Goal: Navigation & Orientation: Find specific page/section

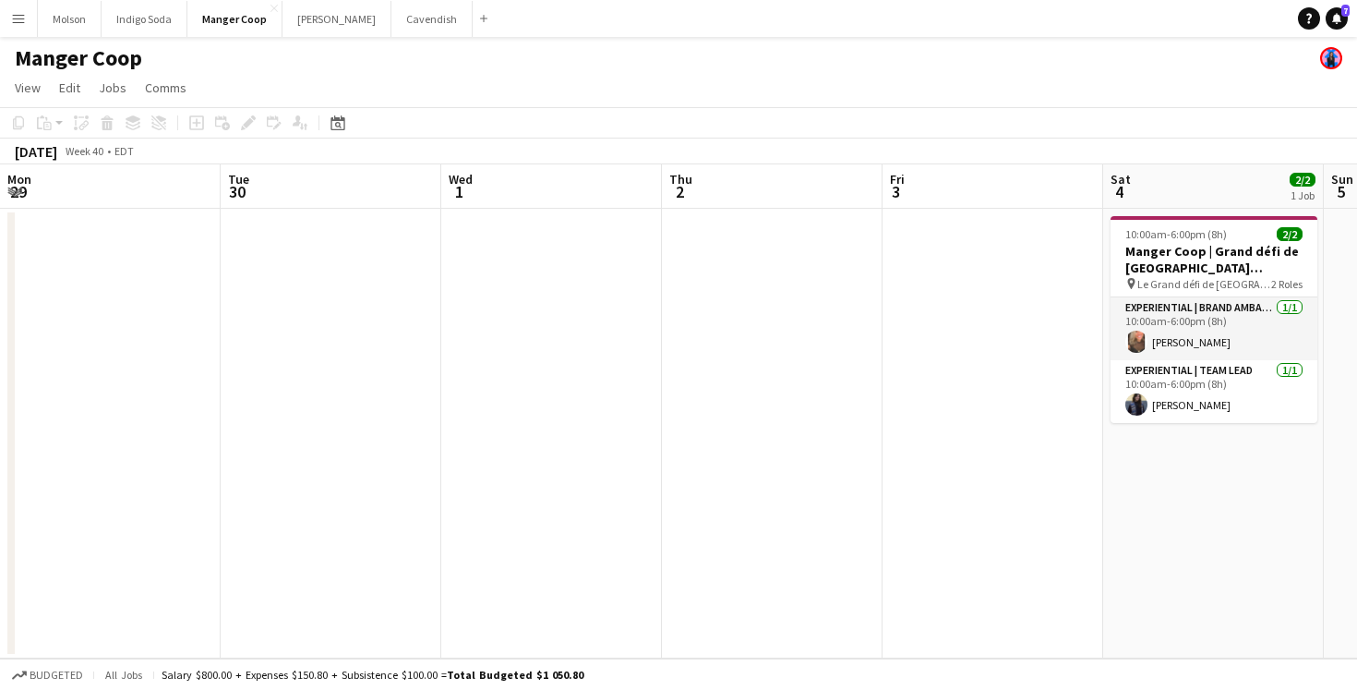
scroll to position [0, 734]
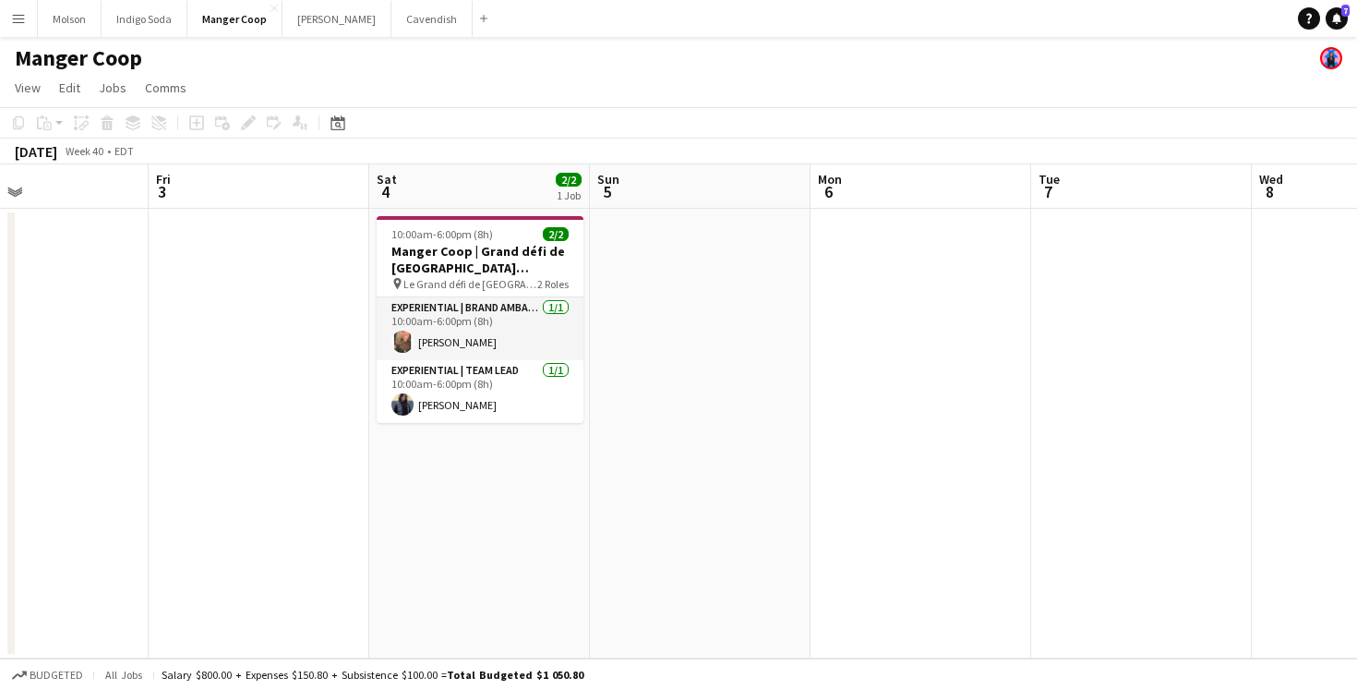
click at [14, 18] on app-icon "Menu" at bounding box center [18, 18] width 15 height 15
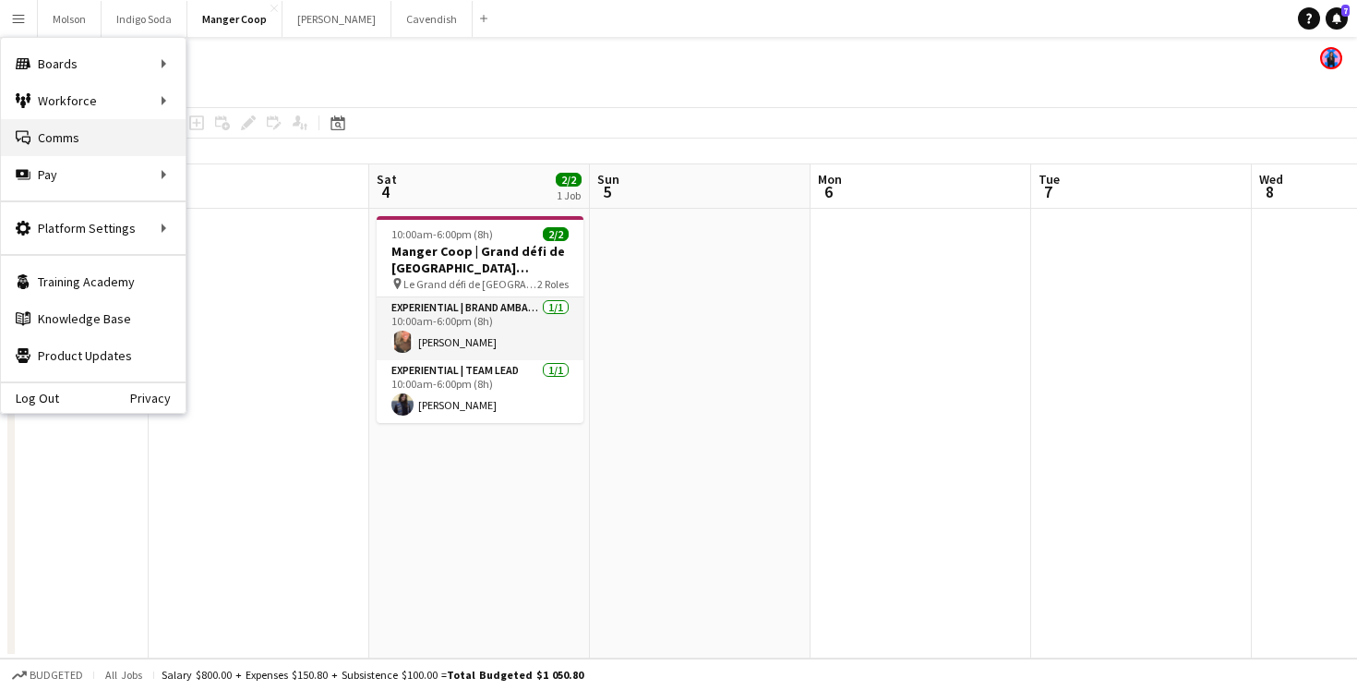
click at [75, 136] on link "Comms Comms" at bounding box center [93, 137] width 185 height 37
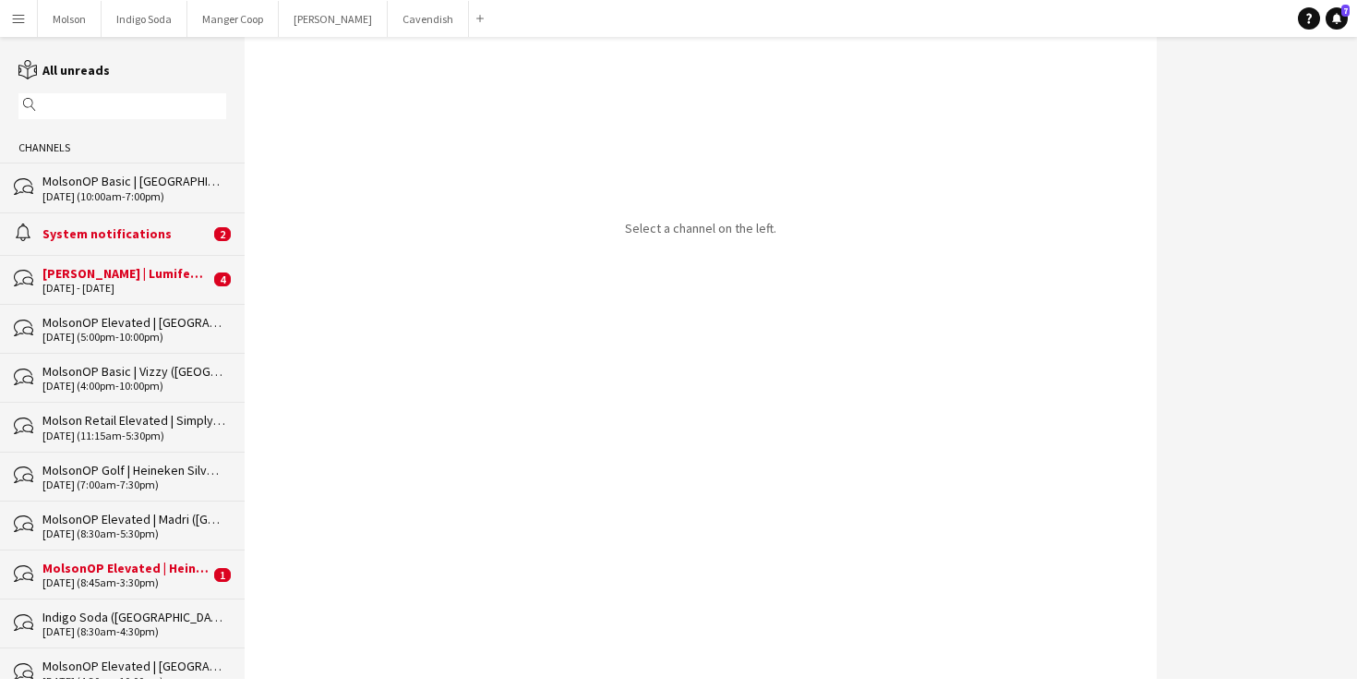
click at [143, 235] on div "System notifications" at bounding box center [125, 233] width 167 height 17
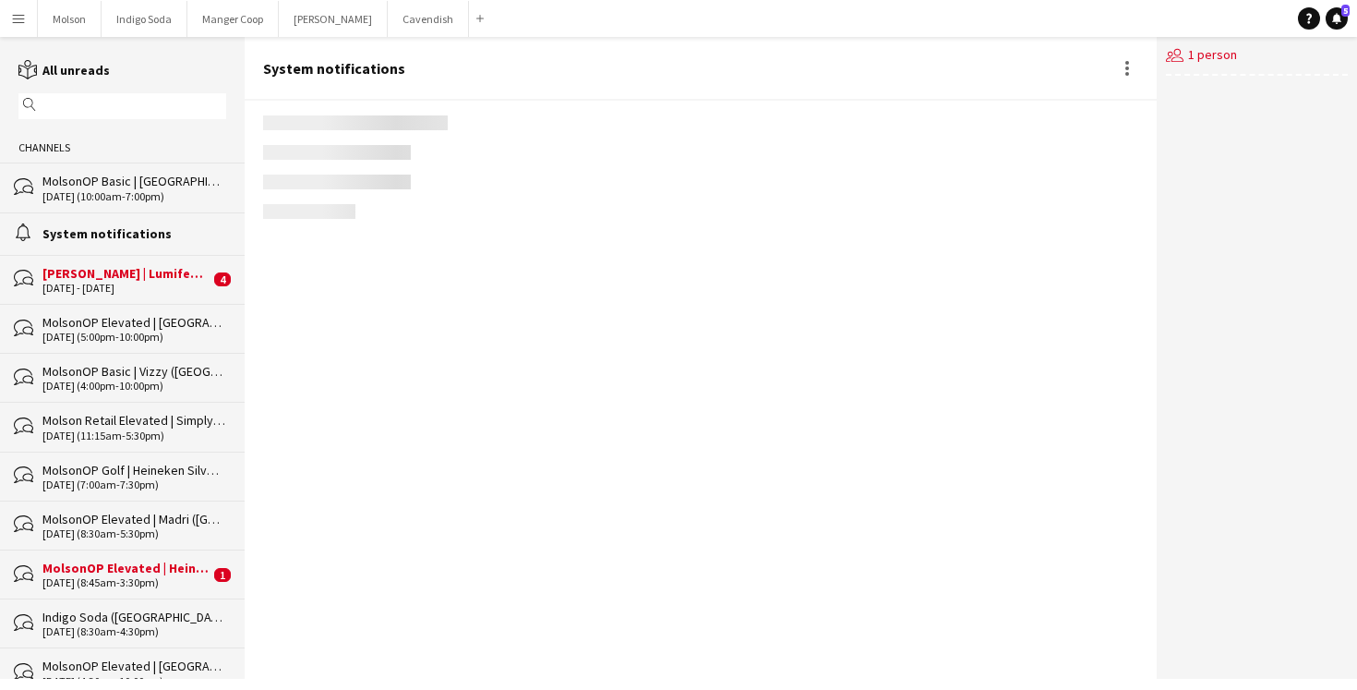
scroll to position [151, 0]
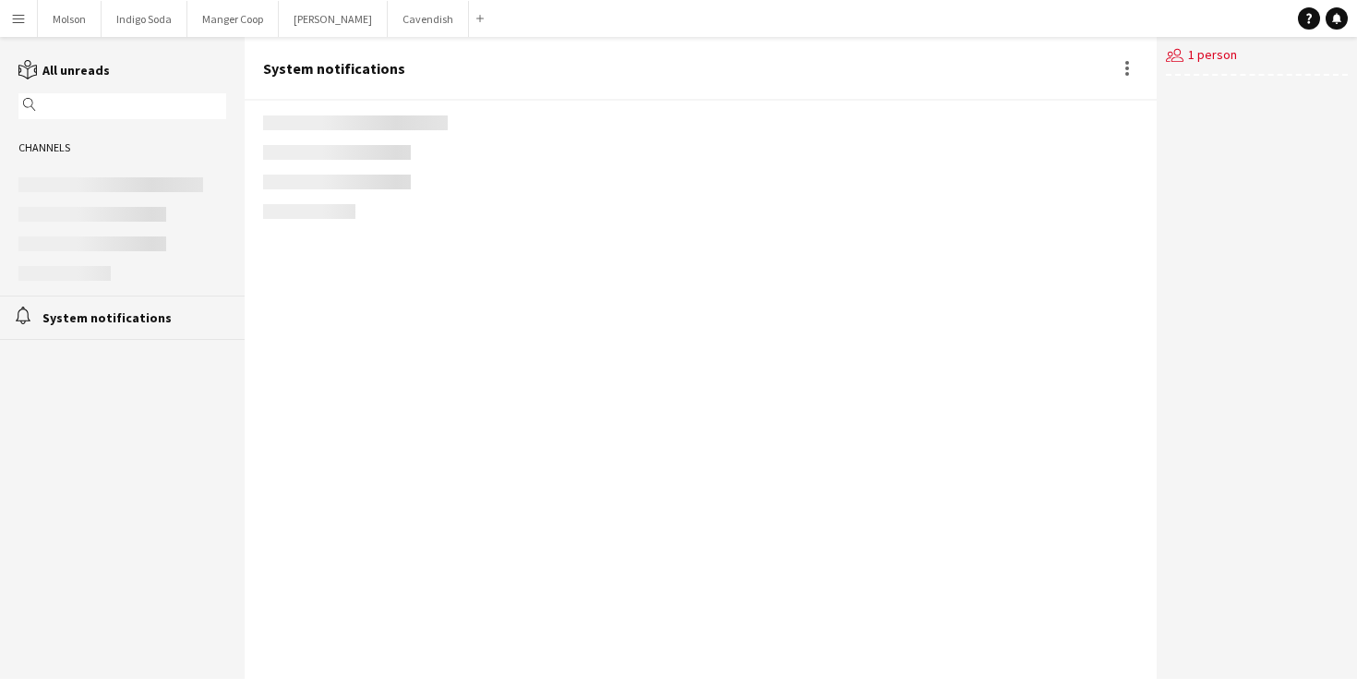
scroll to position [151, 0]
